Goal: Find specific page/section: Find specific page/section

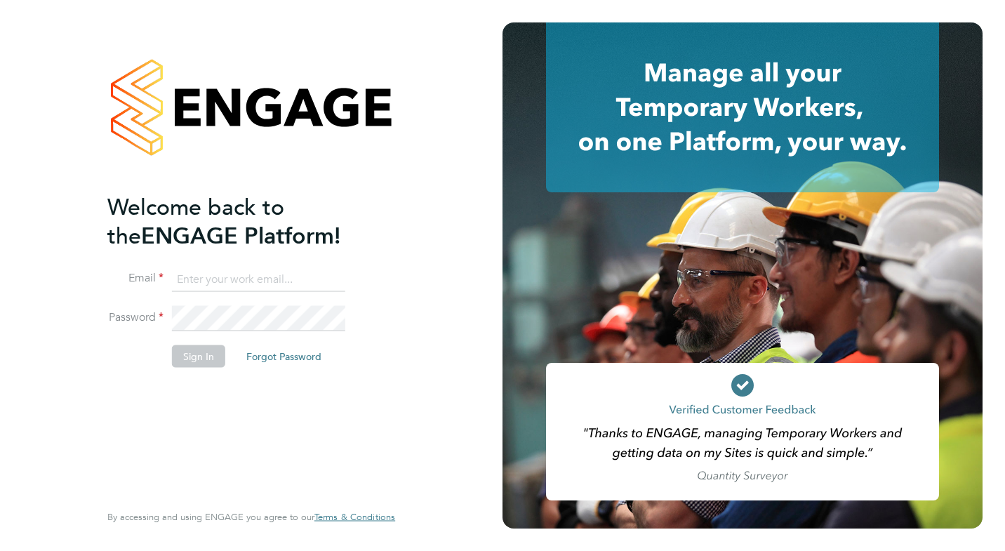
type input "donatas.jausicas@vgcgroup.co.uk"
click at [203, 352] on button "Sign In" at bounding box center [198, 356] width 53 height 22
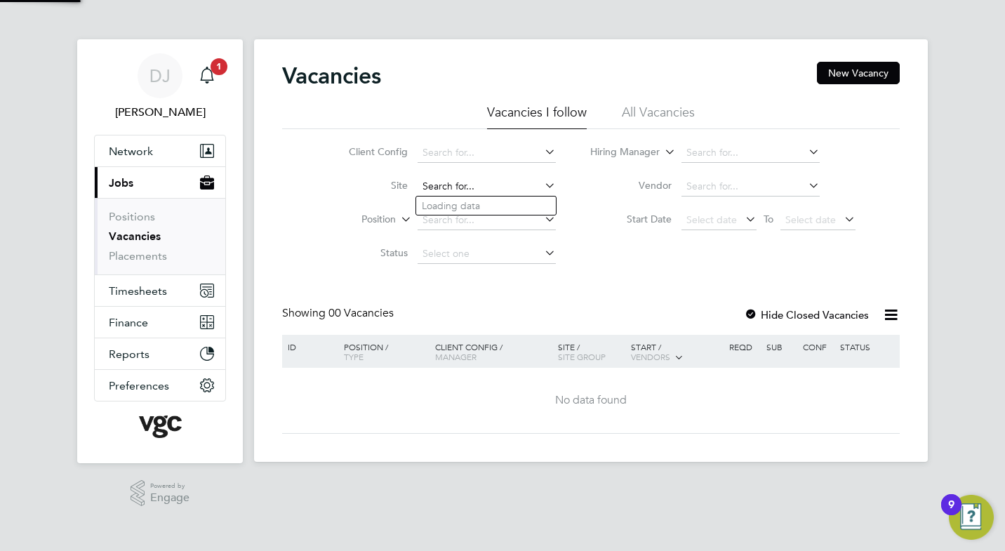
click at [433, 185] on input at bounding box center [487, 187] width 138 height 20
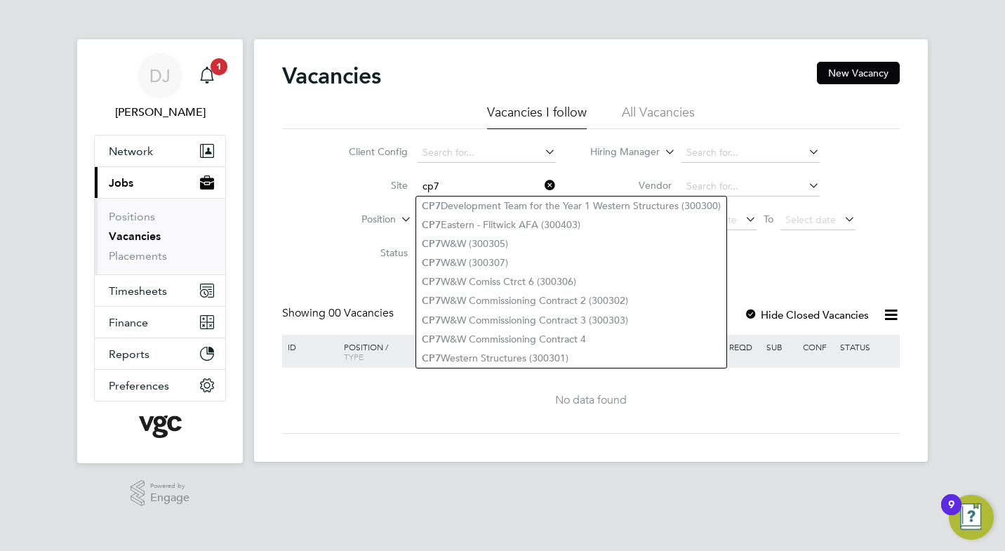
type input "cp7"
click at [300, 260] on div "Client Config Site cp7 Position Status Hiring Manager Vendor Start Date Select …" at bounding box center [591, 200] width 618 height 142
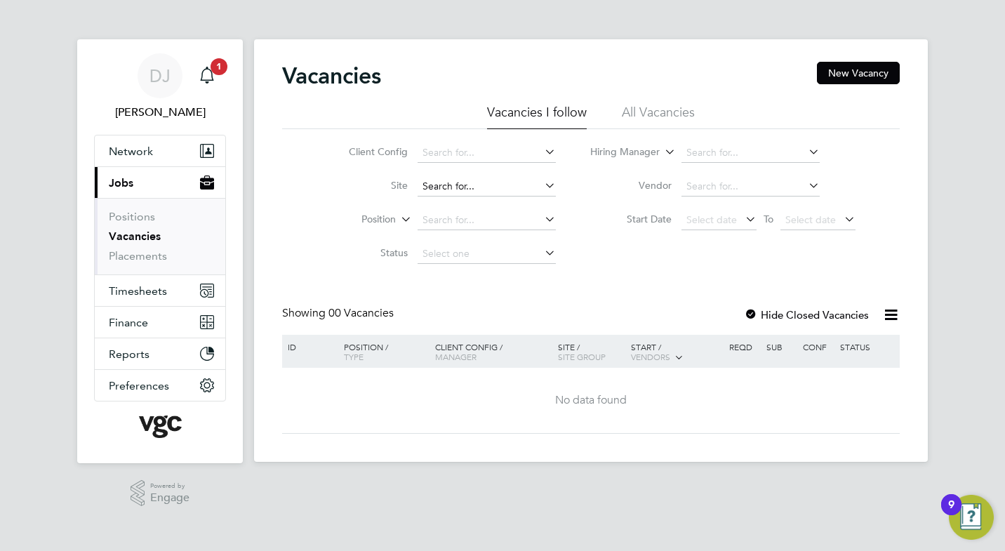
click at [446, 187] on input at bounding box center [487, 187] width 138 height 20
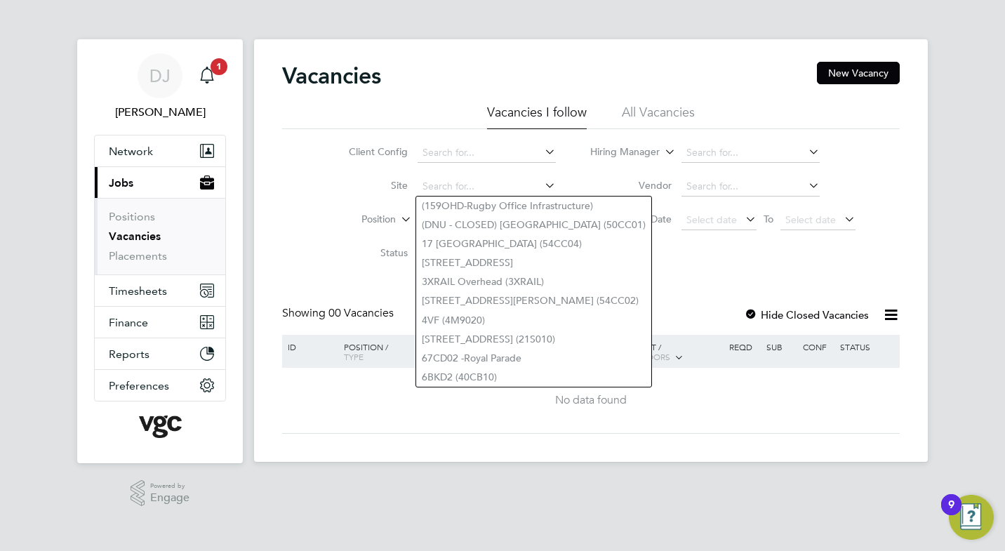
click at [542, 189] on icon at bounding box center [542, 185] width 0 height 20
click at [314, 231] on li "Position" at bounding box center [441, 221] width 264 height 34
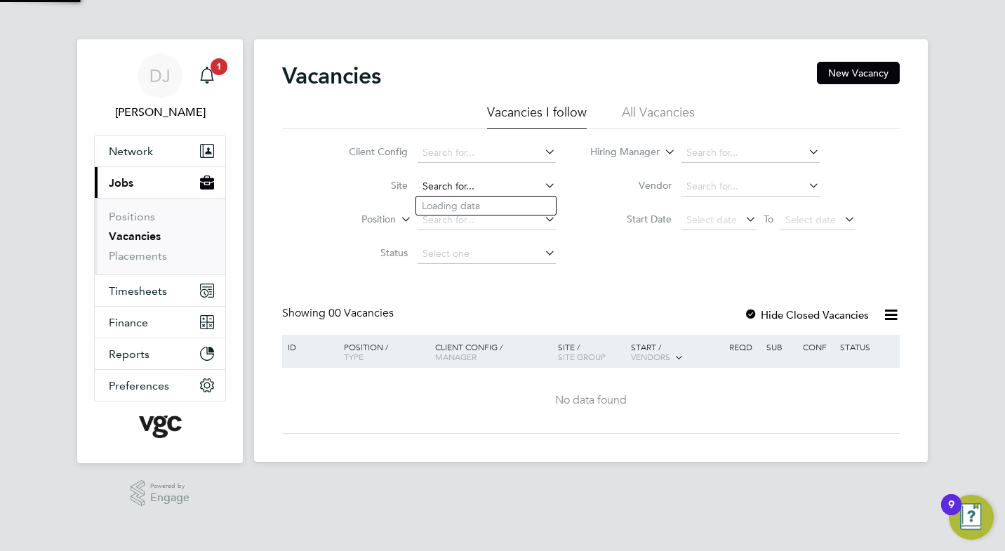
click at [432, 188] on input at bounding box center [487, 187] width 138 height 20
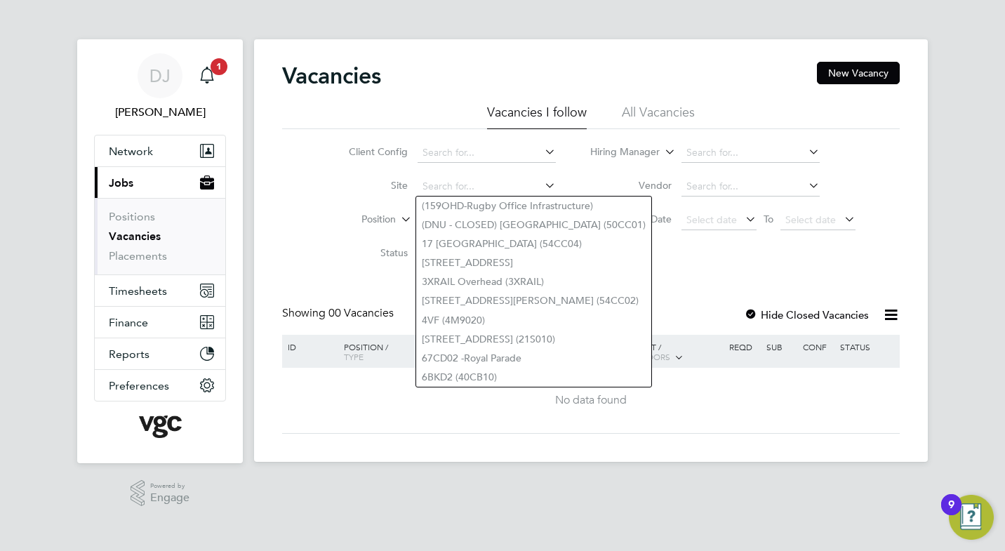
click at [349, 278] on div "Vacancies New Vacancy Vacancies I follow All Vacancies Client Config Site Posit…" at bounding box center [591, 248] width 618 height 372
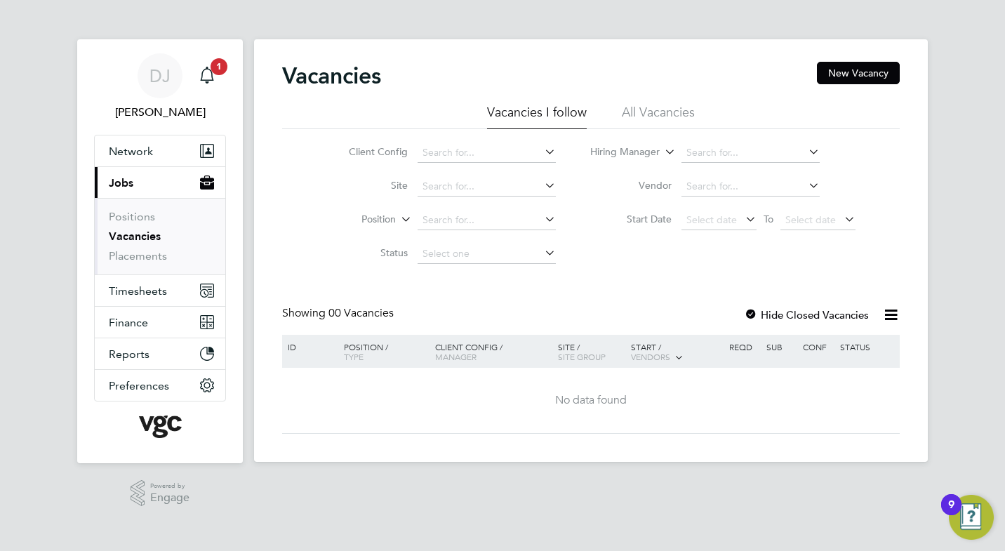
click at [542, 188] on icon at bounding box center [542, 185] width 0 height 20
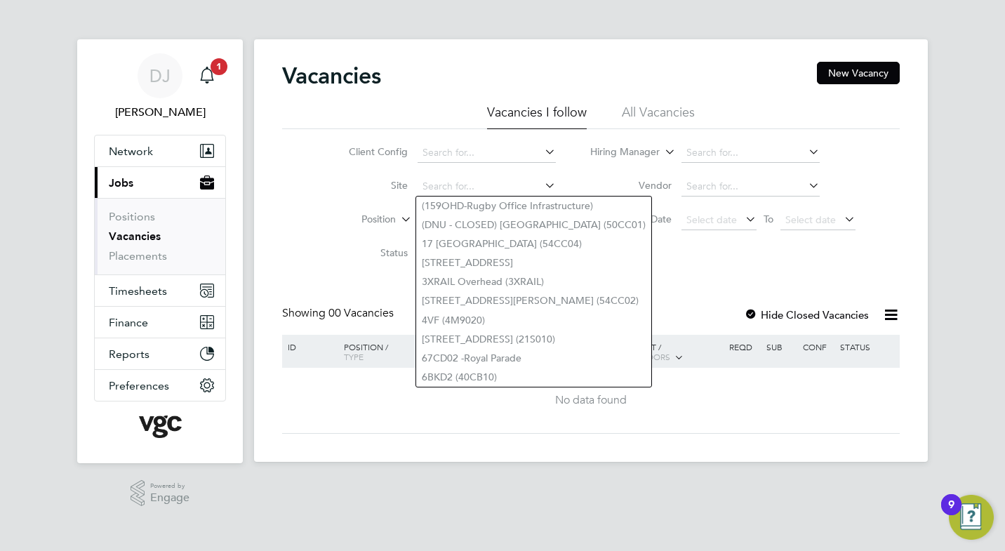
click at [328, 295] on div "Vacancies New Vacancy Vacancies I follow All Vacancies Client Config Site Posit…" at bounding box center [591, 248] width 618 height 372
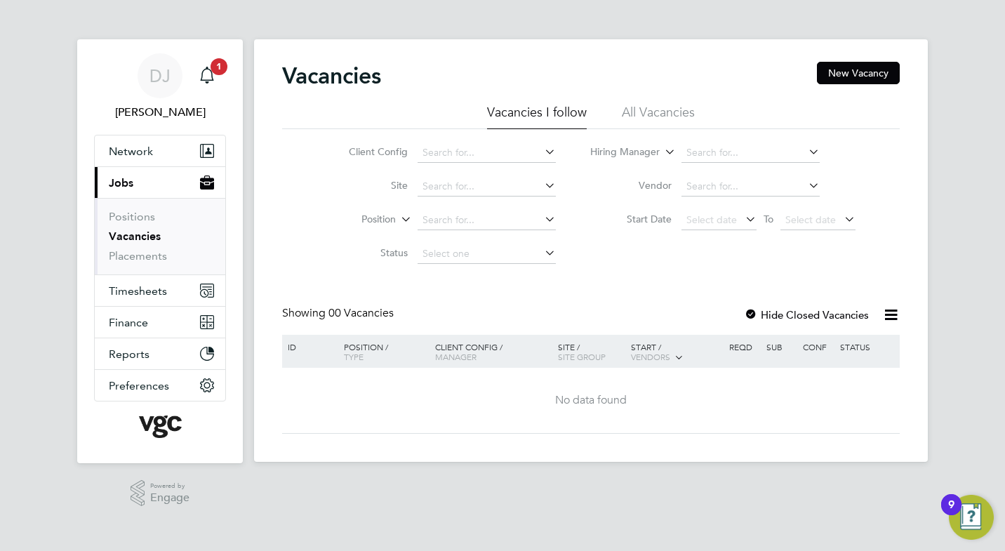
click at [288, 279] on div "Vacancies New Vacancy Vacancies I follow All Vacancies Client Config Site Posit…" at bounding box center [591, 248] width 618 height 372
click at [542, 187] on icon at bounding box center [542, 185] width 0 height 20
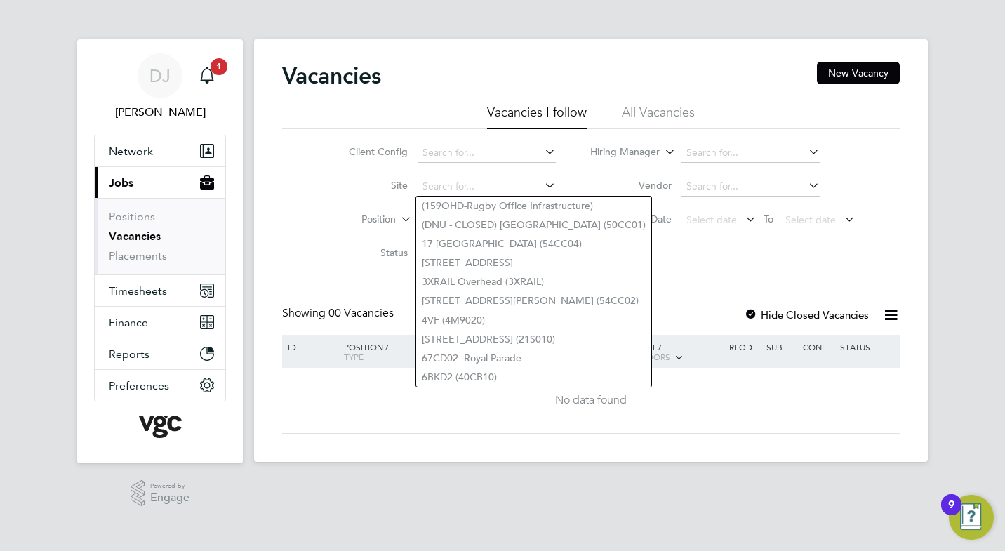
click at [348, 281] on div "Vacancies New Vacancy Vacancies I follow All Vacancies Client Config Site Posit…" at bounding box center [591, 248] width 618 height 372
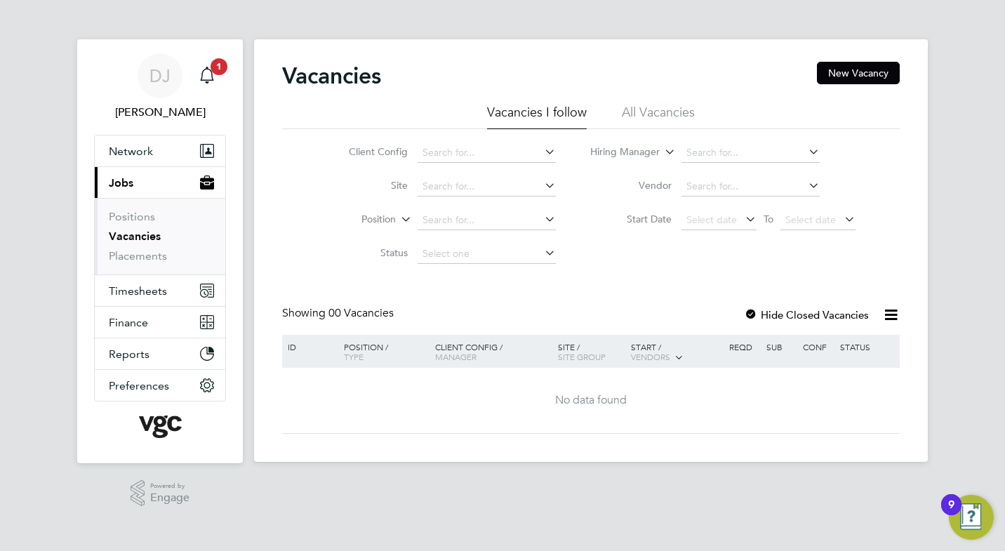
click at [542, 187] on icon at bounding box center [542, 185] width 0 height 20
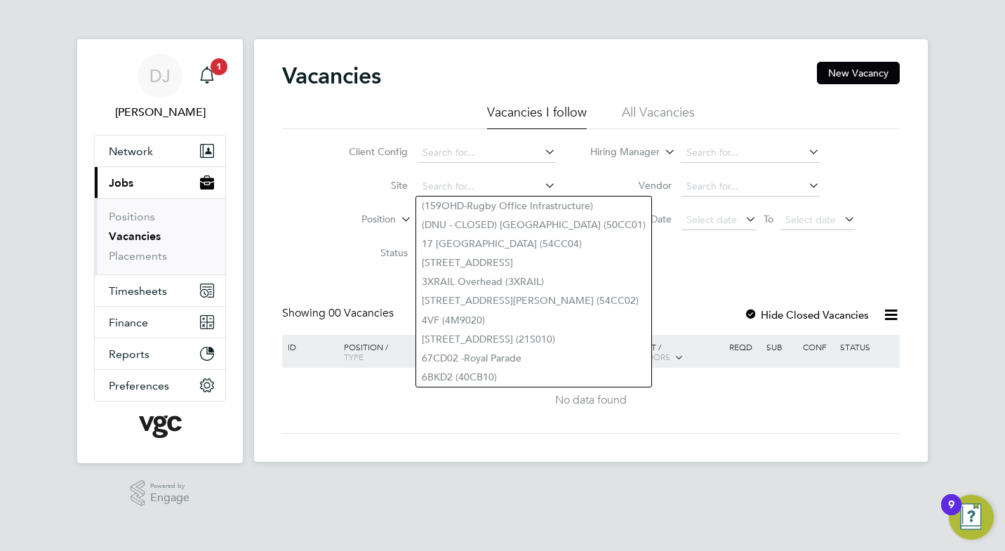
click at [332, 284] on div "Vacancies New Vacancy Vacancies I follow All Vacancies Client Config Site Posit…" at bounding box center [591, 248] width 618 height 372
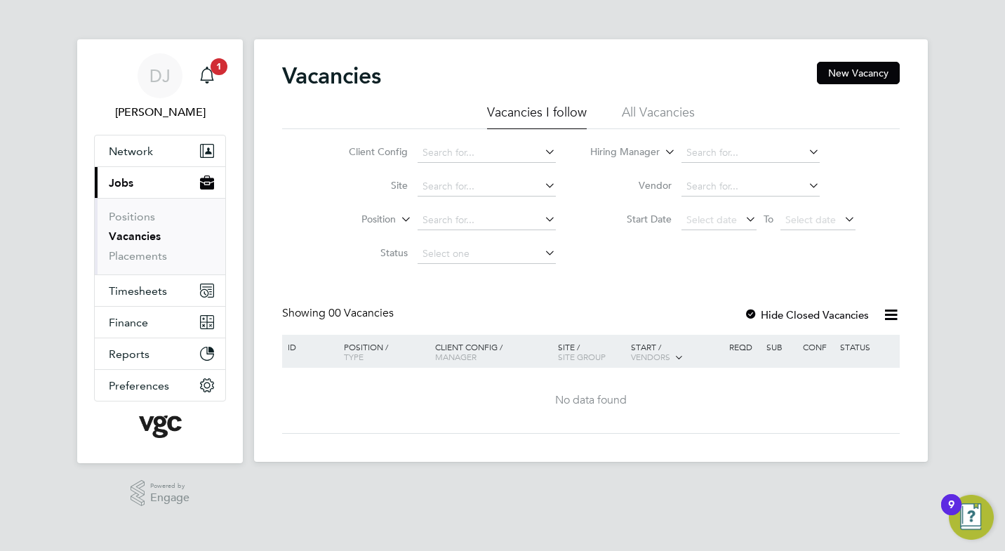
click at [658, 110] on li "All Vacancies" at bounding box center [658, 116] width 73 height 25
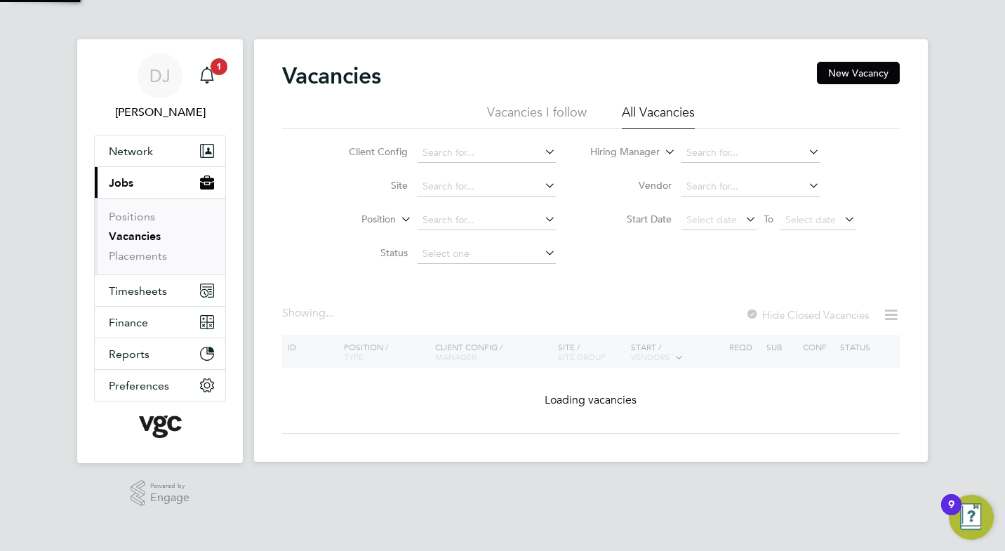
click at [527, 112] on li "Vacancies I follow" at bounding box center [537, 116] width 100 height 25
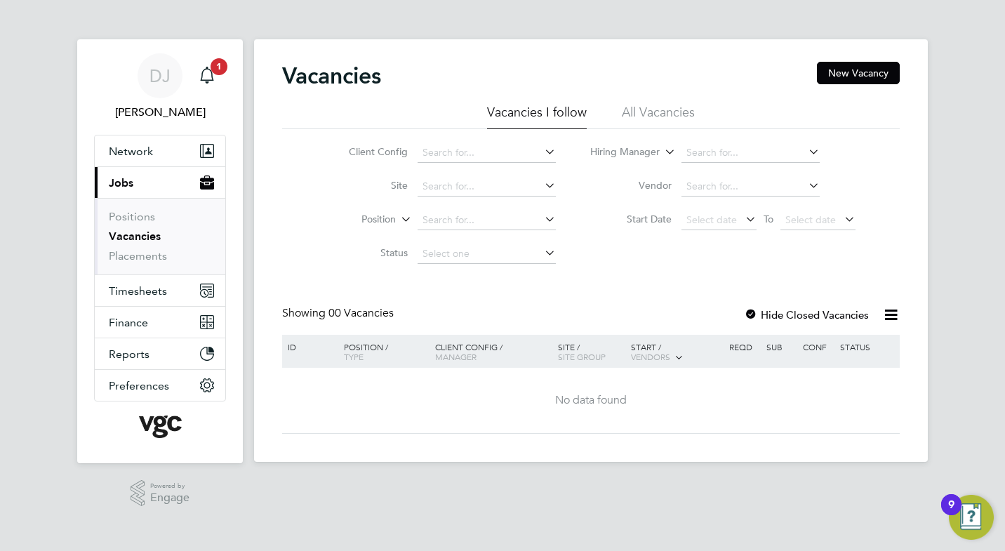
click at [348, 284] on div "Vacancies New Vacancy Vacancies I follow All Vacancies Client Config Site Posit…" at bounding box center [591, 248] width 618 height 372
click at [657, 112] on li "All Vacancies" at bounding box center [658, 116] width 73 height 25
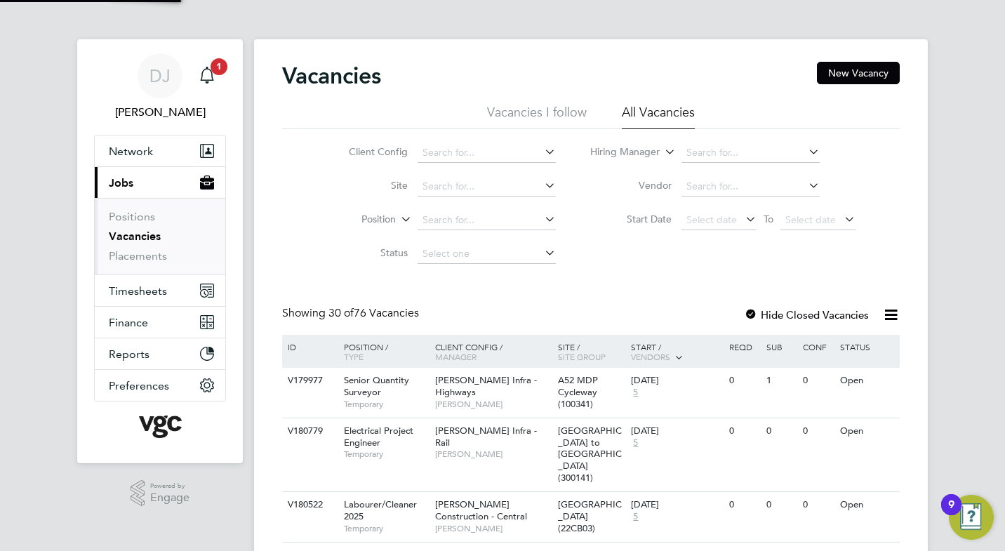
click at [552, 112] on li "Vacancies I follow" at bounding box center [537, 116] width 100 height 25
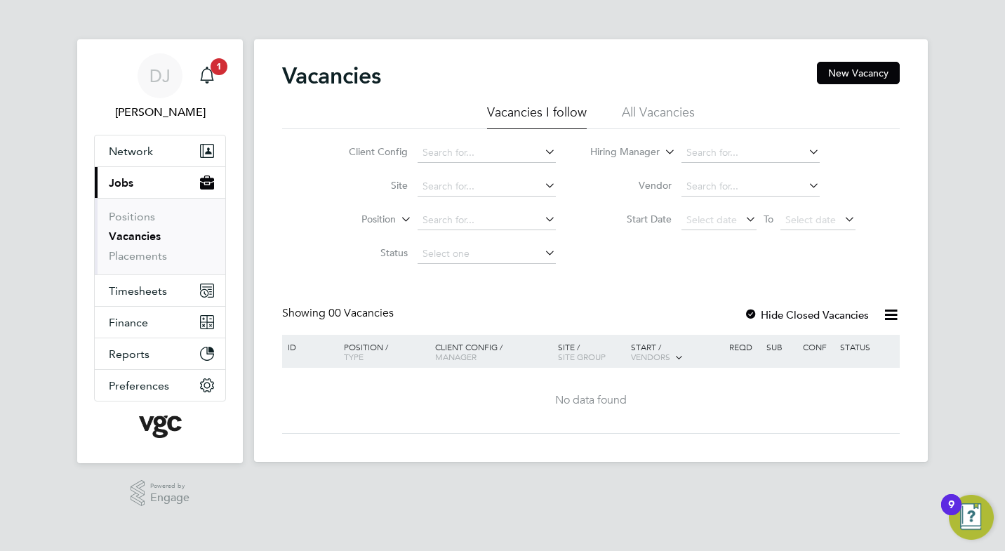
click at [665, 121] on li "All Vacancies" at bounding box center [658, 116] width 73 height 25
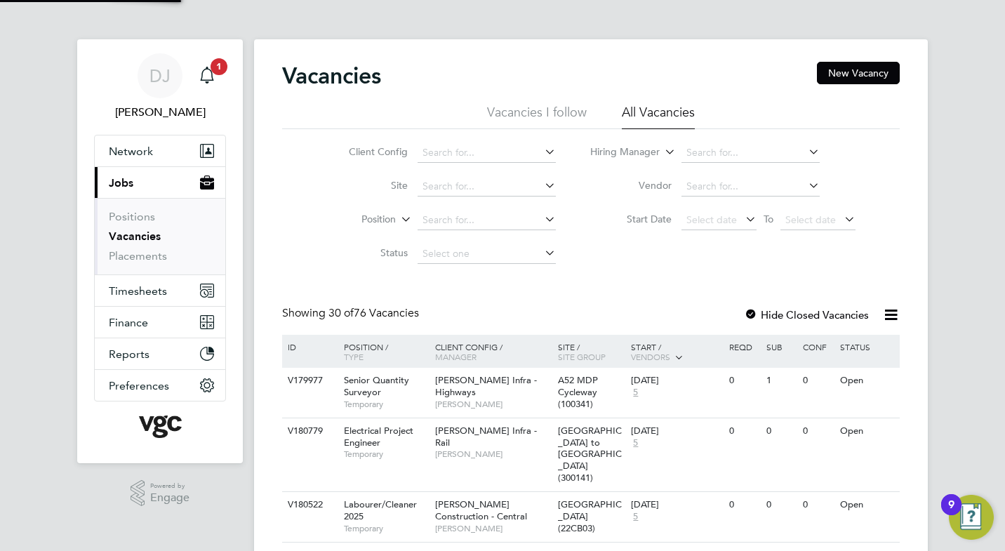
click at [520, 118] on li "Vacancies I follow" at bounding box center [537, 116] width 100 height 25
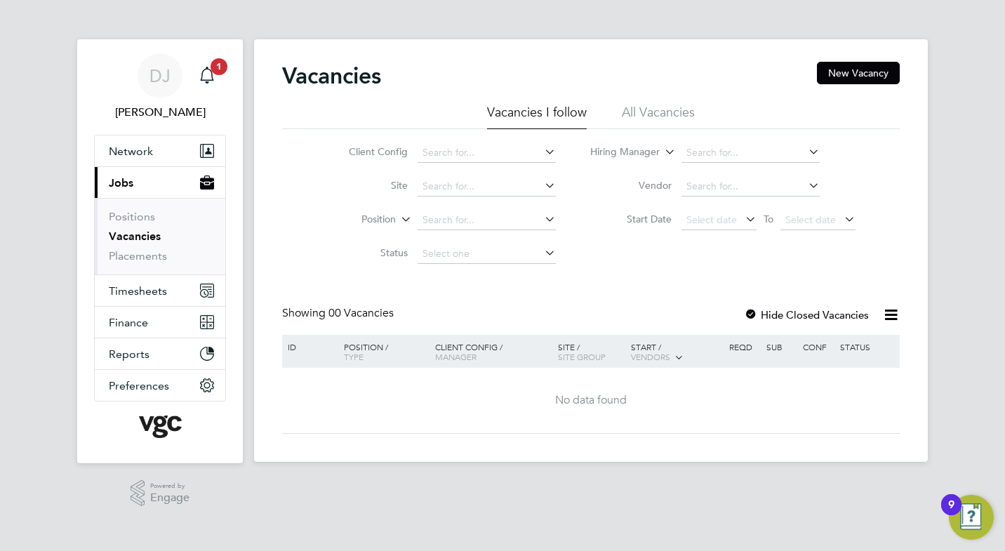
click at [658, 117] on li "All Vacancies" at bounding box center [658, 116] width 73 height 25
